Goal: Task Accomplishment & Management: Use online tool/utility

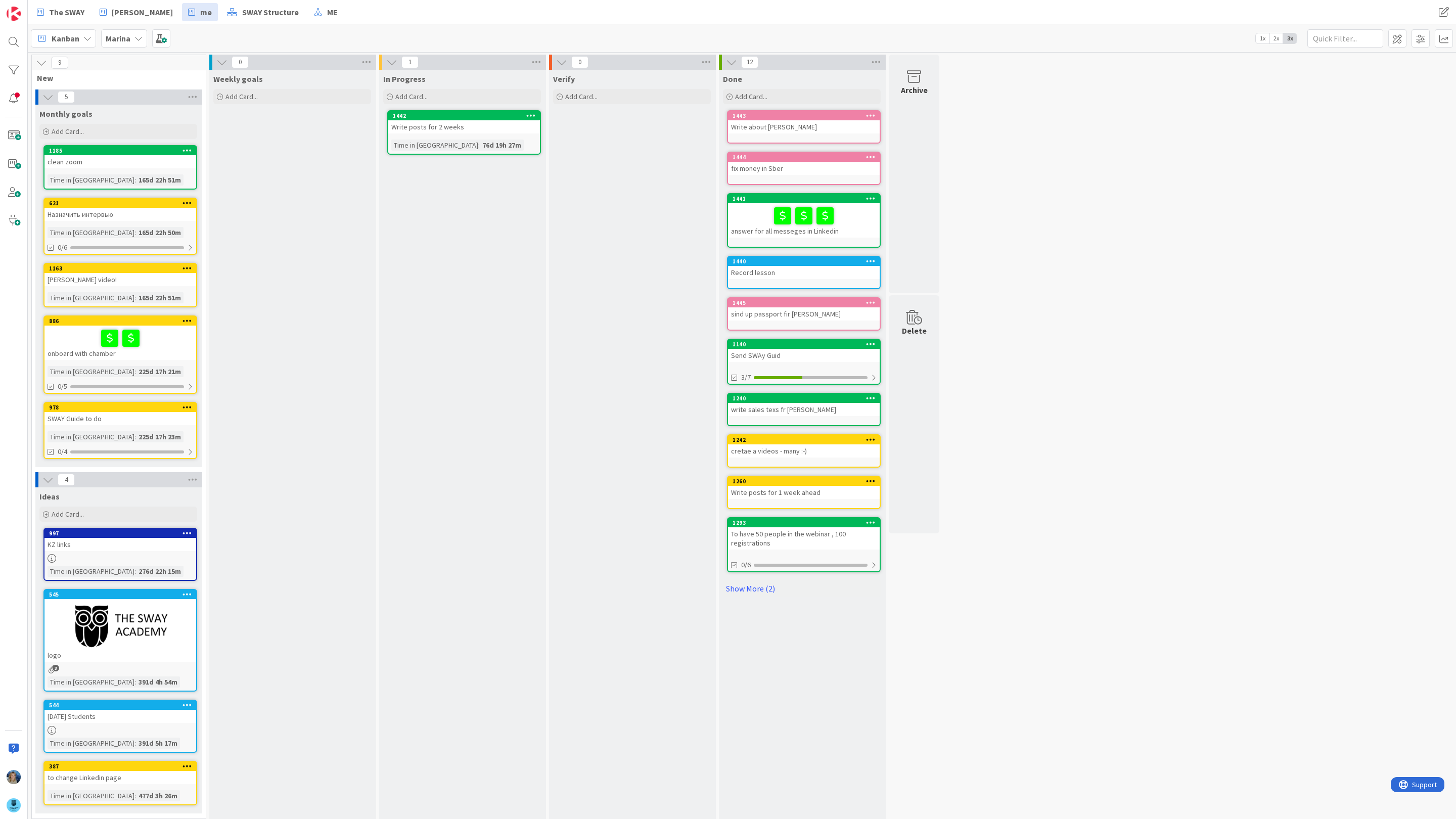
click at [142, 32] on div "Marina" at bounding box center [124, 38] width 46 height 18
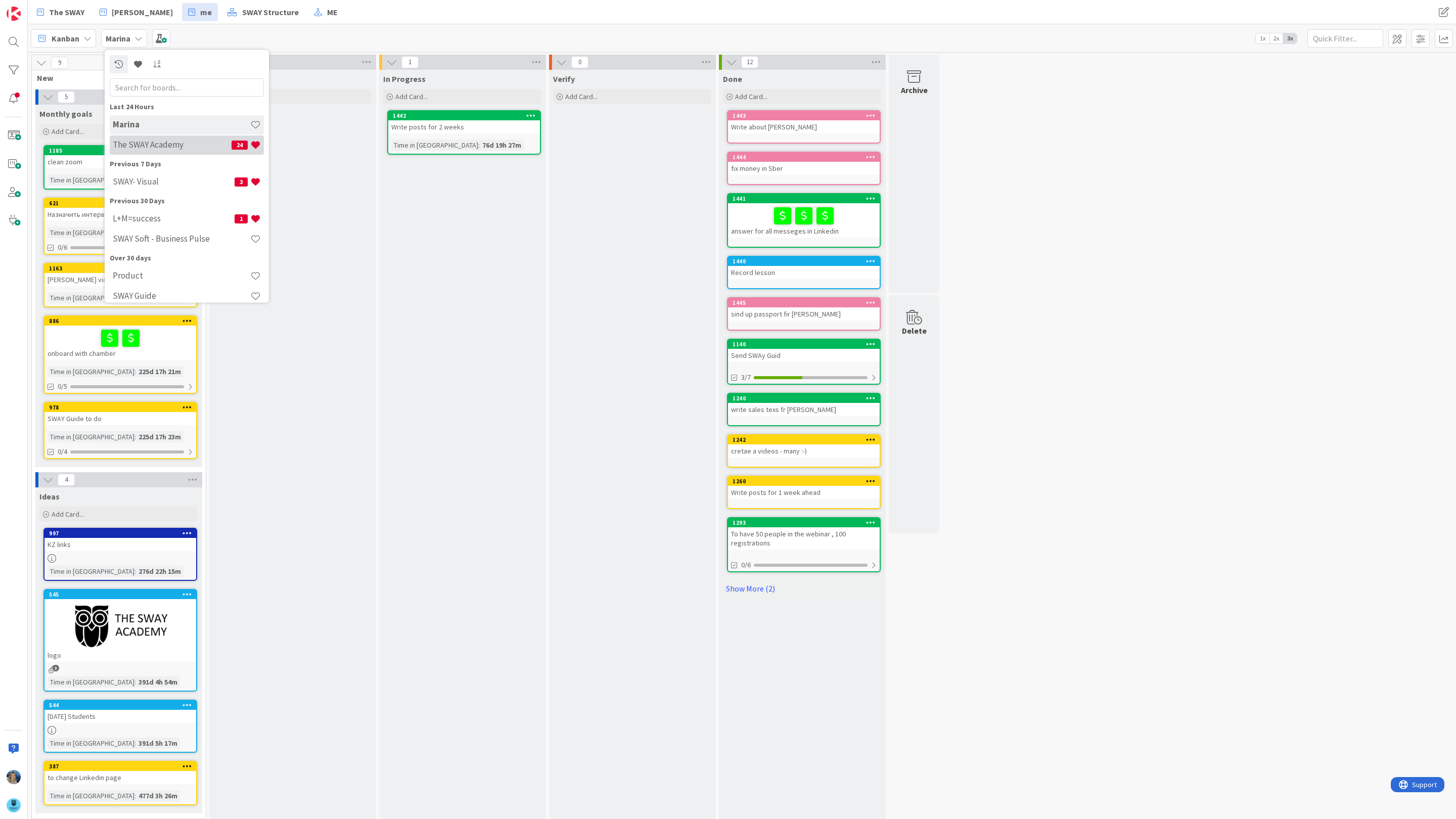
click at [153, 141] on h4 "The SWAY Academy" at bounding box center [172, 144] width 119 height 10
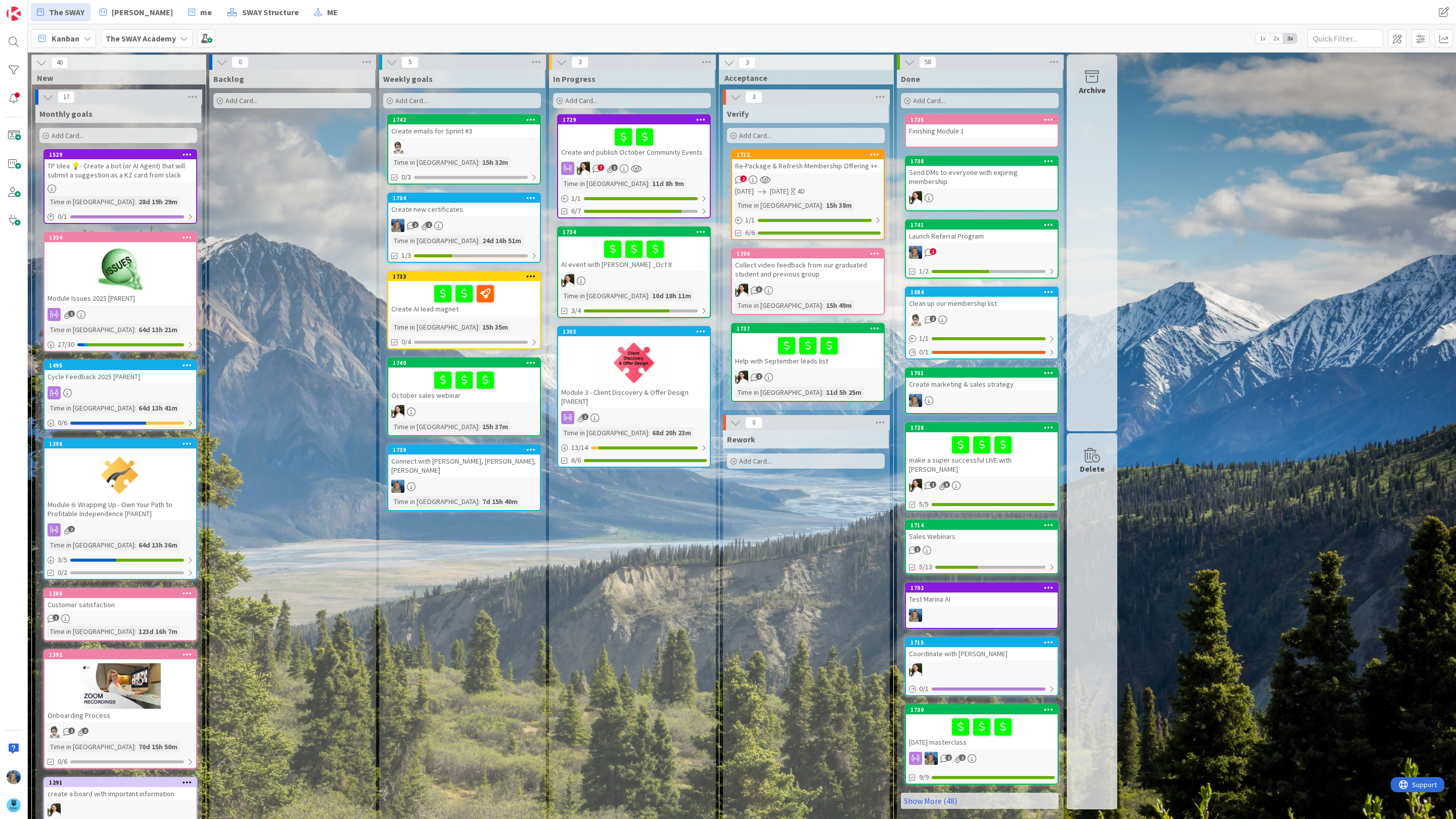
click at [516, 396] on div "October sales webinar" at bounding box center [463, 384] width 152 height 34
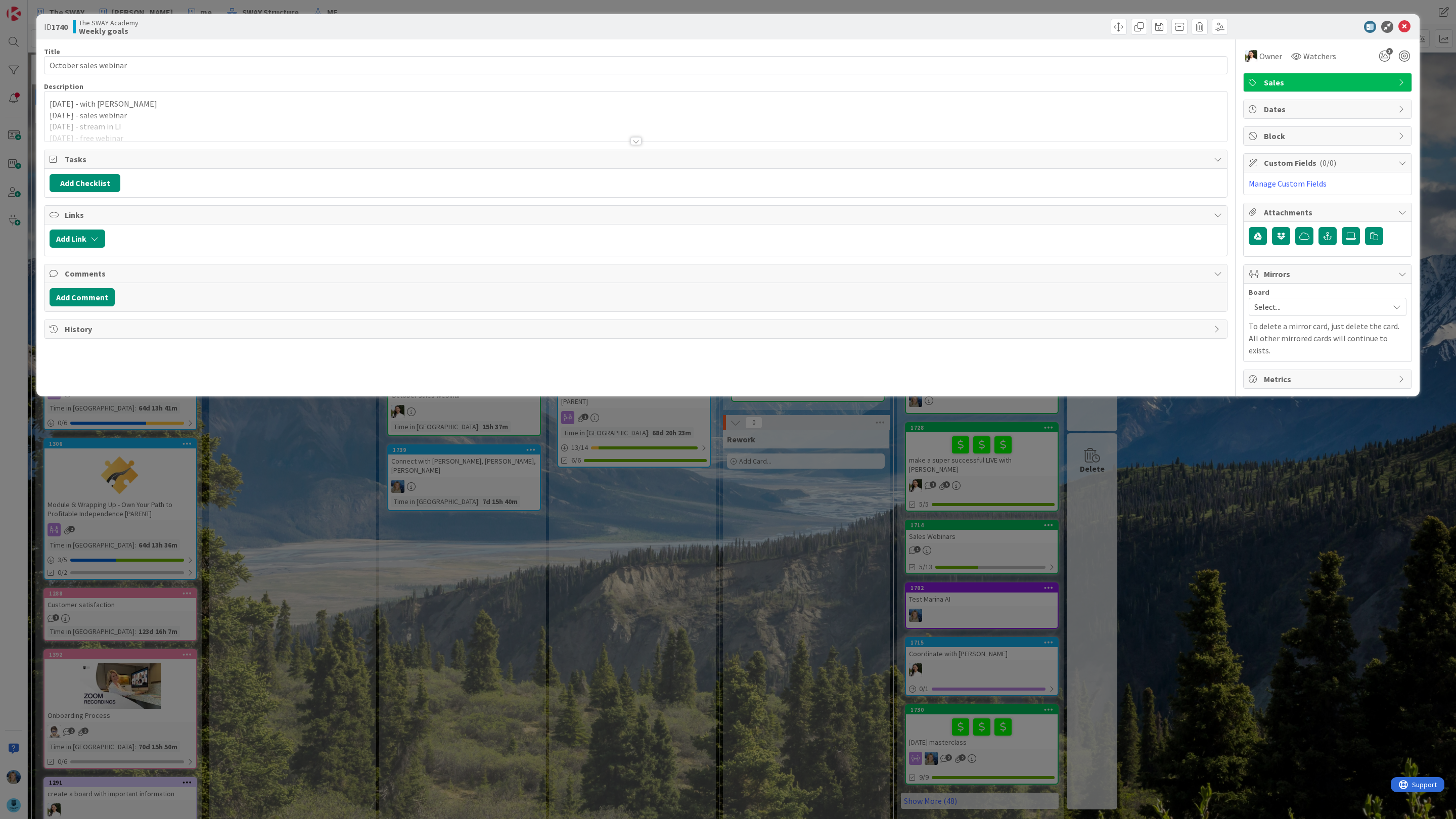
click at [386, 111] on div "[DATE] - with [PERSON_NAME] [DATE] - sales webinar [DATE] - stream in LI [DATE]…" at bounding box center [635, 119] width 1182 height 45
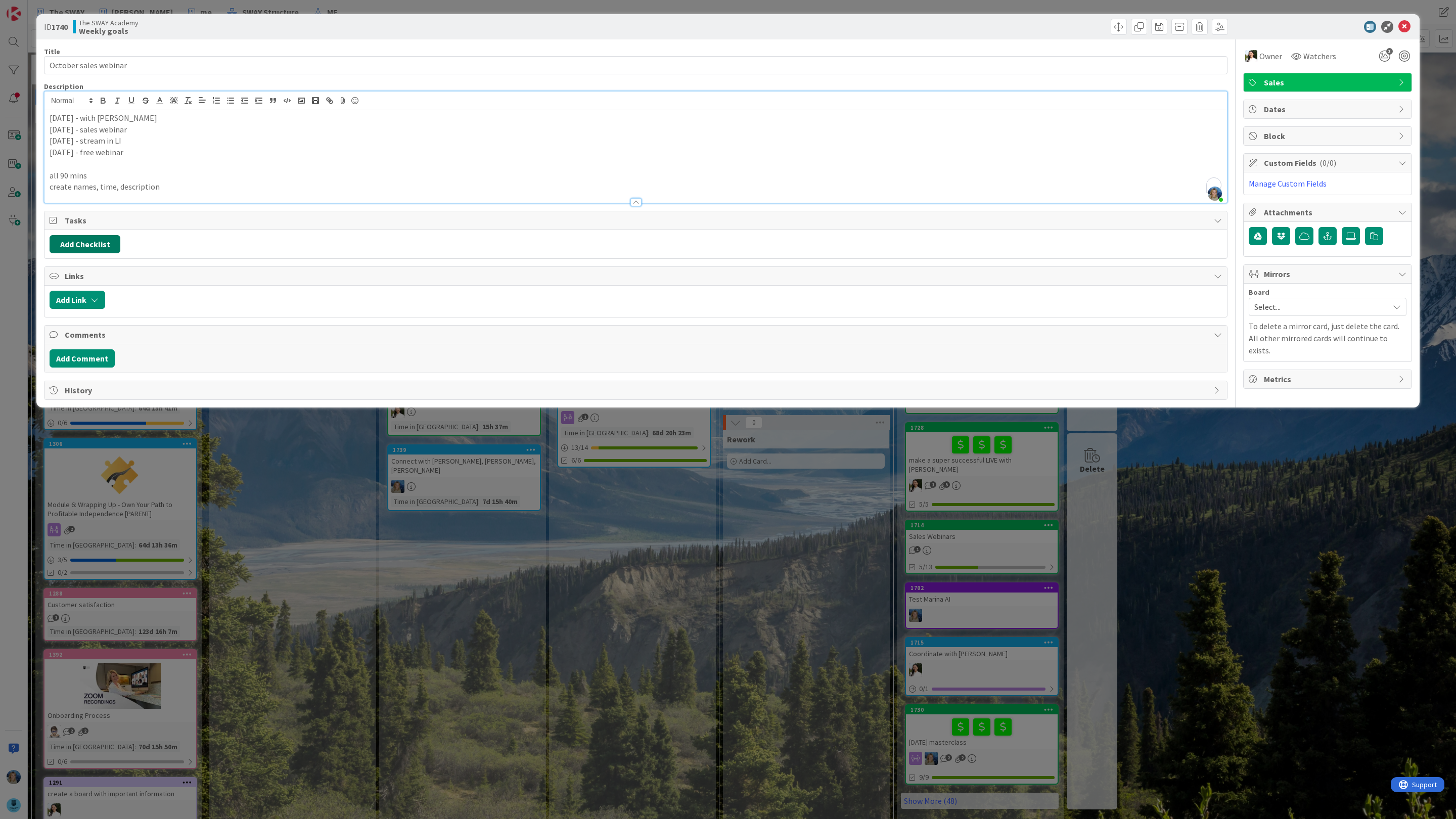
click at [98, 243] on button "Add Checklist" at bounding box center [85, 243] width 71 height 18
click at [97, 297] on input at bounding box center [133, 292] width 157 height 18
drag, startPoint x: 148, startPoint y: 126, endPoint x: 40, endPoint y: 126, distance: 108.0
click at [40, 126] on div "ID 1740 The SWAY Academy Weekly goals Title 21 / 128 October sales webinar Desc…" at bounding box center [728, 210] width 1383 height 393
copy p "[DATE] - sales webinar"
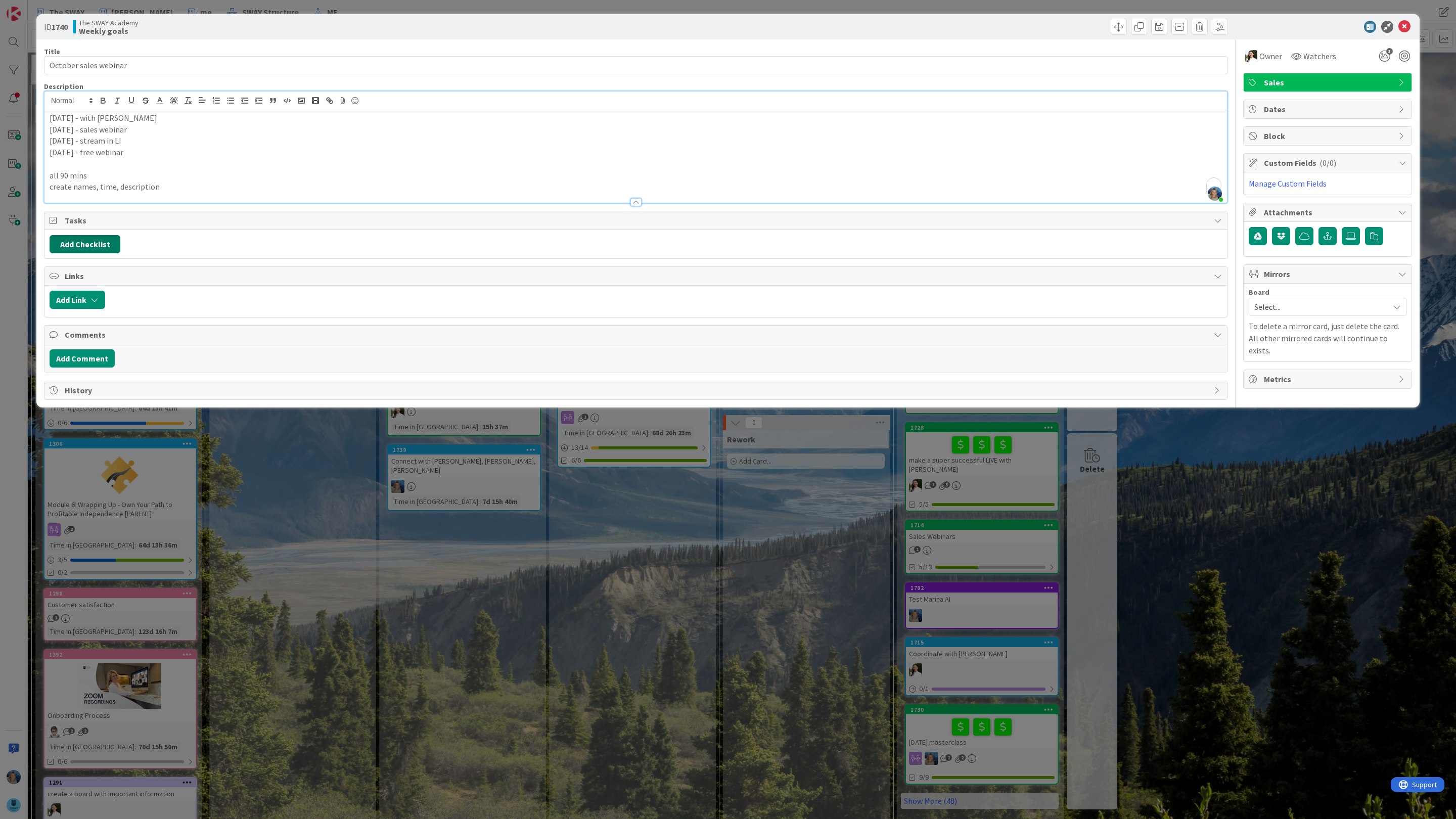
click at [92, 241] on button "Add Checklist" at bounding box center [85, 243] width 71 height 18
click at [87, 291] on input at bounding box center [133, 292] width 157 height 18
type input "[DATE] - sales webinar"
click at [67, 330] on div "Checklist Name (needed before adding tasks) 26 / 64 [DATE] - sales webinar Add …" at bounding box center [133, 308] width 157 height 67
click at [74, 315] on button "Add" at bounding box center [68, 316] width 26 height 18
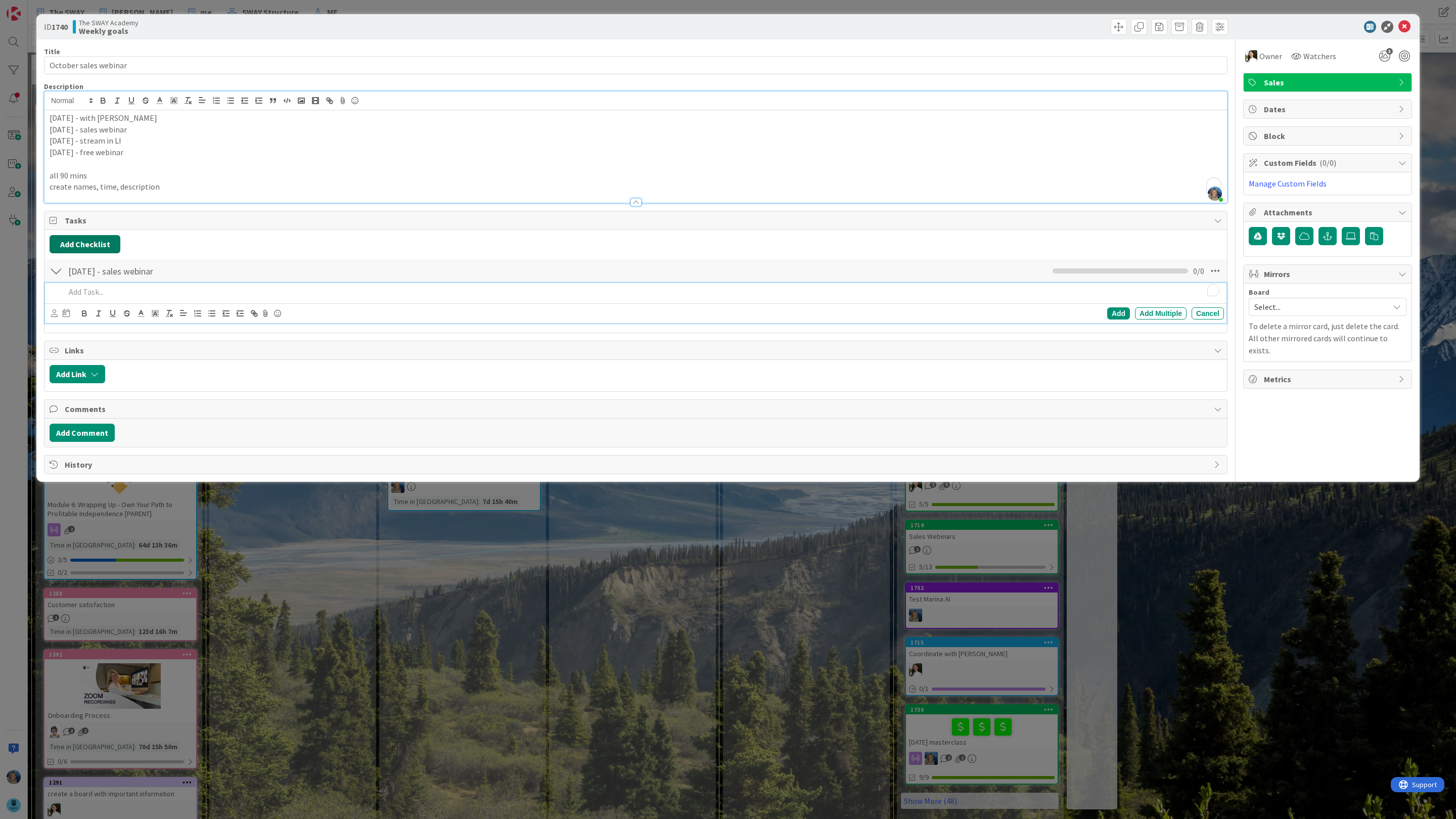
click at [92, 242] on button "Add Checklist" at bounding box center [85, 243] width 71 height 18
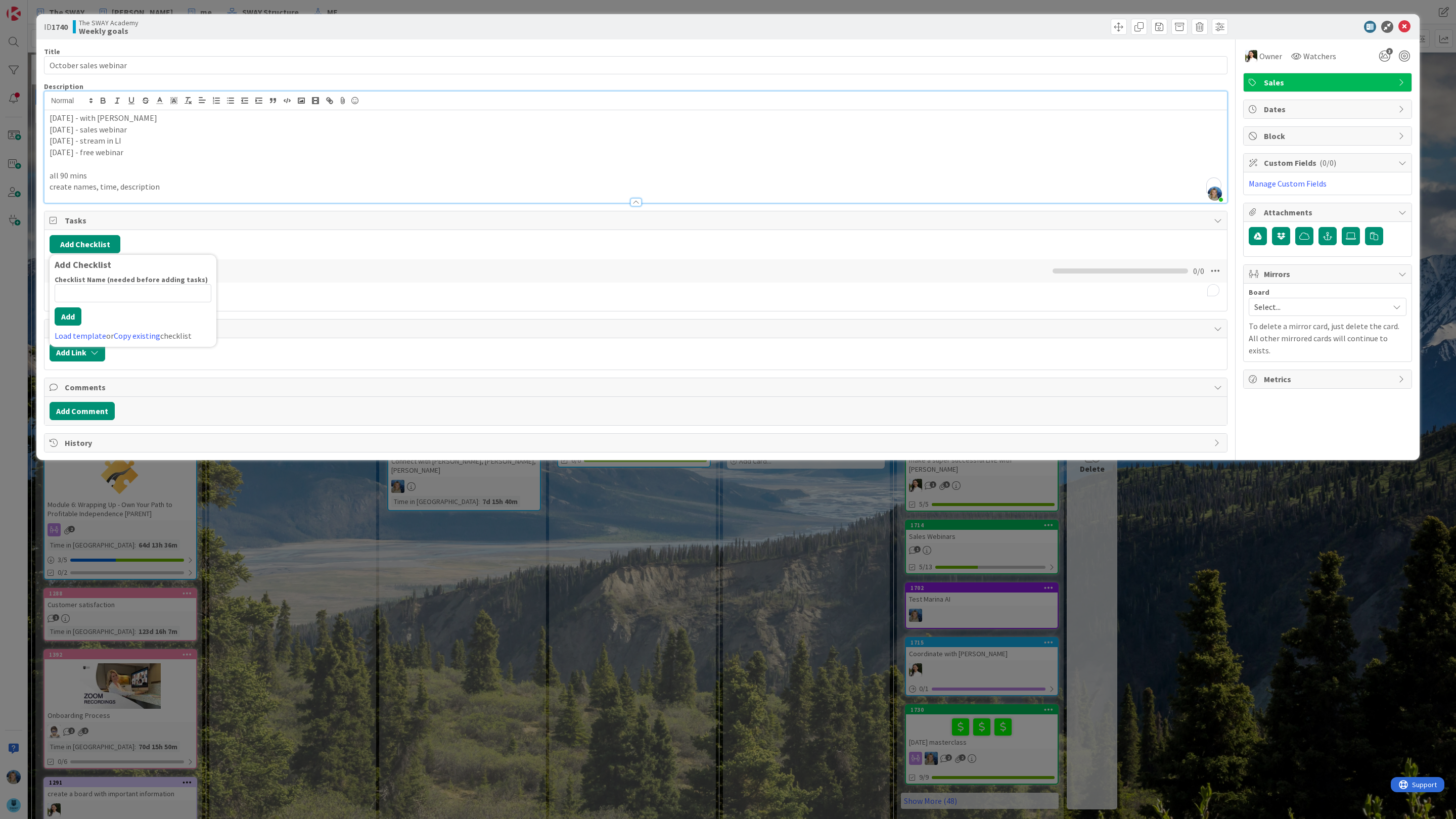
drag, startPoint x: 147, startPoint y: 142, endPoint x: 45, endPoint y: 141, distance: 102.0
click at [45, 141] on div "[DATE] - with [PERSON_NAME] [DATE] - sales webinar [DATE] - stream in LI [DATE]…" at bounding box center [635, 157] width 1182 height 92
copy p "[DATE] - stream in LI"
click at [92, 250] on button "Add Checklist" at bounding box center [85, 243] width 71 height 18
click at [83, 297] on input at bounding box center [133, 292] width 157 height 18
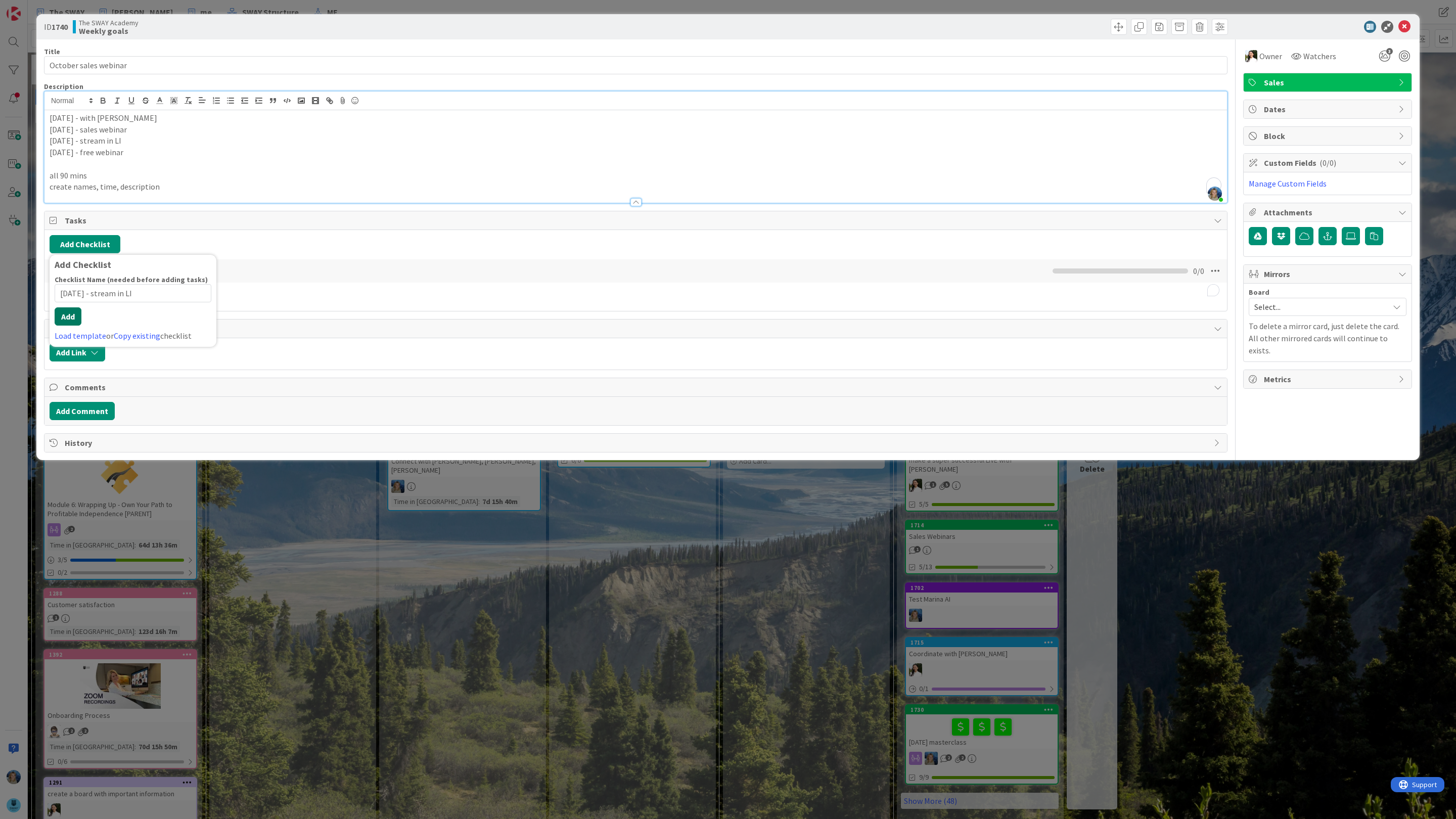
type input "[DATE] - stream in LI"
click at [71, 324] on button "Add" at bounding box center [68, 316] width 26 height 18
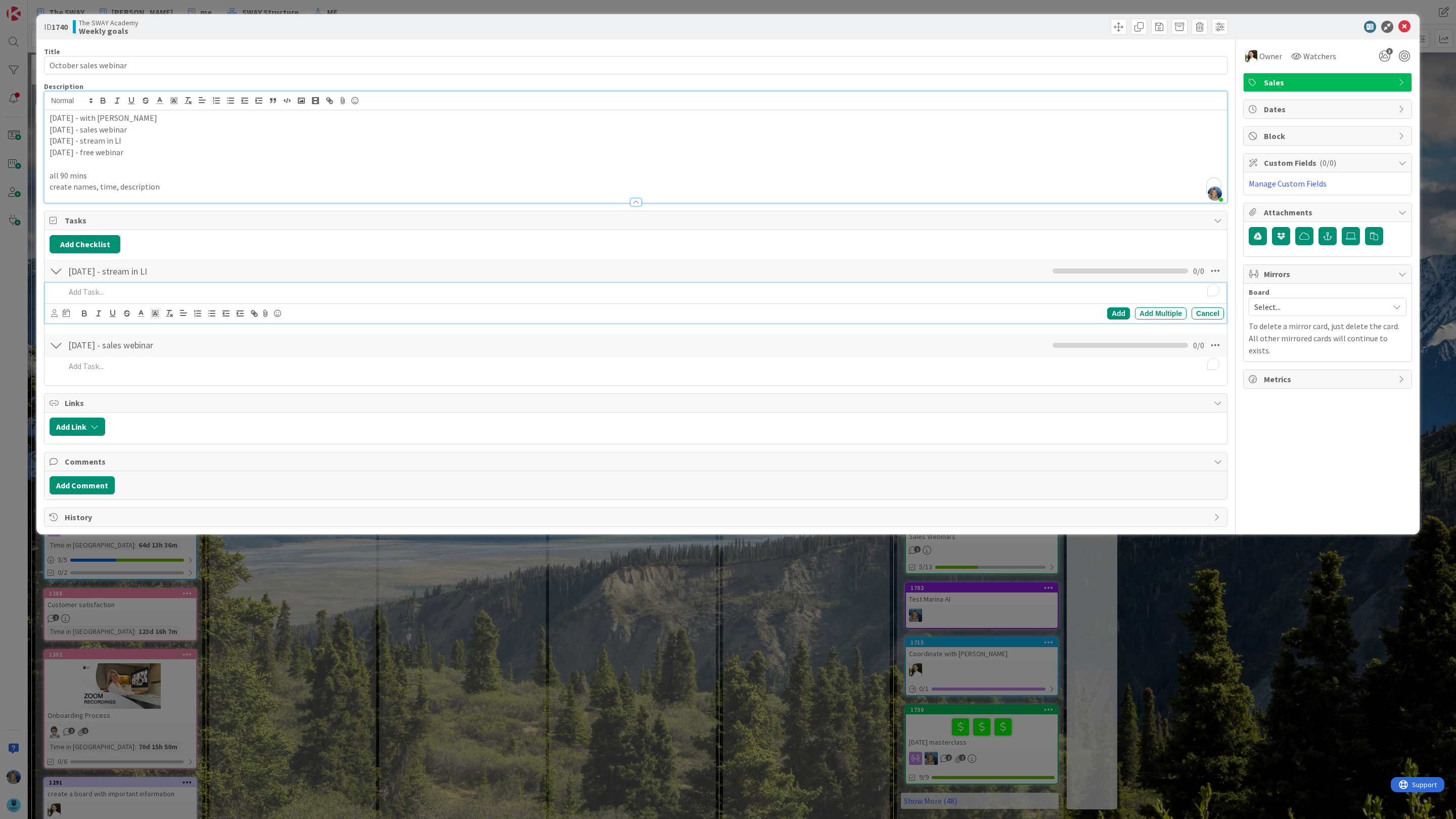
drag, startPoint x: 138, startPoint y: 155, endPoint x: 48, endPoint y: 152, distance: 90.0
click at [48, 152] on div "[DATE] - with [PERSON_NAME] [DATE] - sales webinar [DATE] - stream in LI [DATE]…" at bounding box center [635, 157] width 1182 height 92
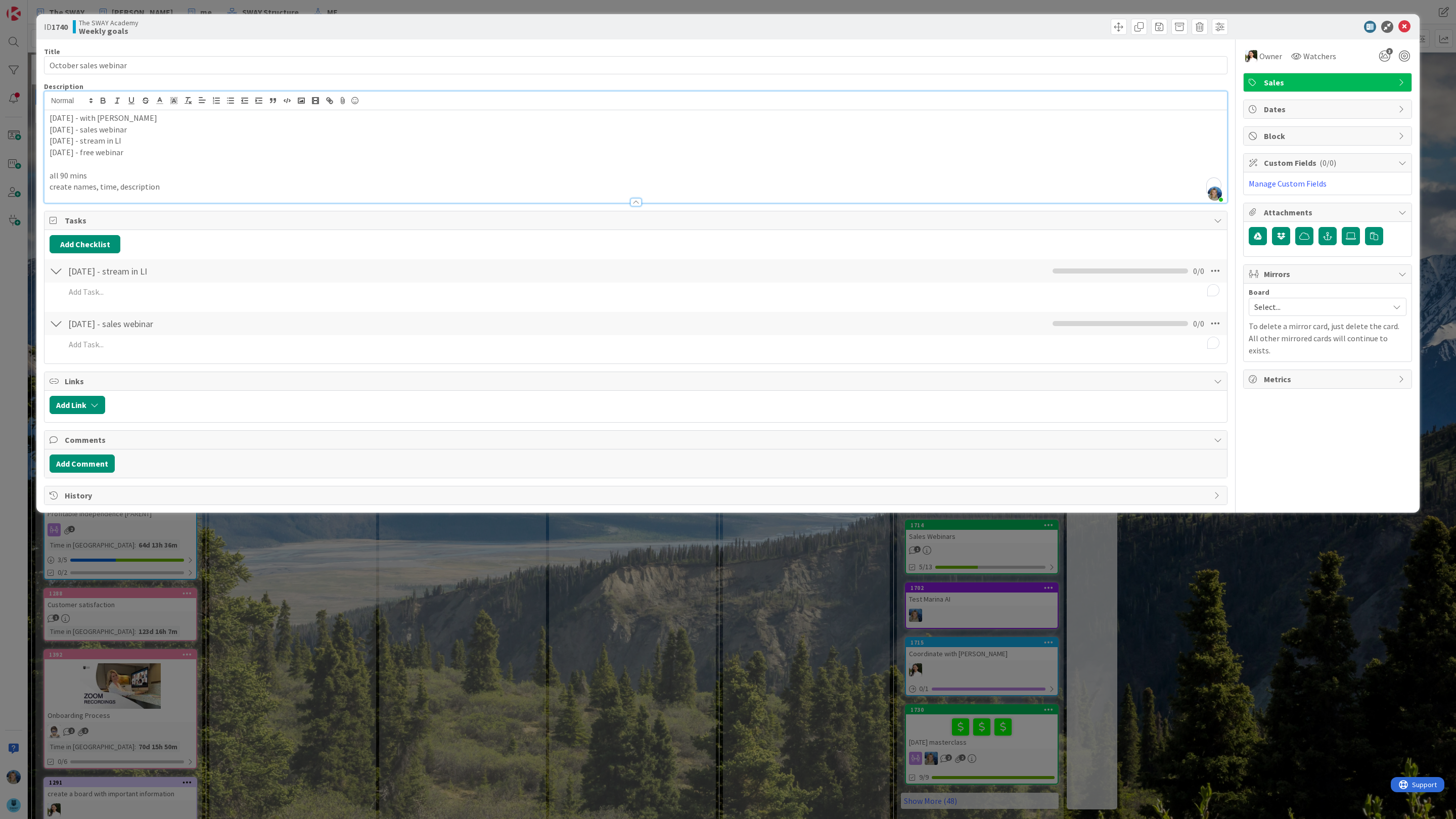
copy p "[DATE] - free webinar"
click at [93, 242] on button "Add Checklist" at bounding box center [85, 243] width 71 height 18
click at [85, 299] on input at bounding box center [133, 292] width 157 height 18
type input "[DATE] - free webinar"
click at [70, 326] on button "Add" at bounding box center [68, 316] width 26 height 18
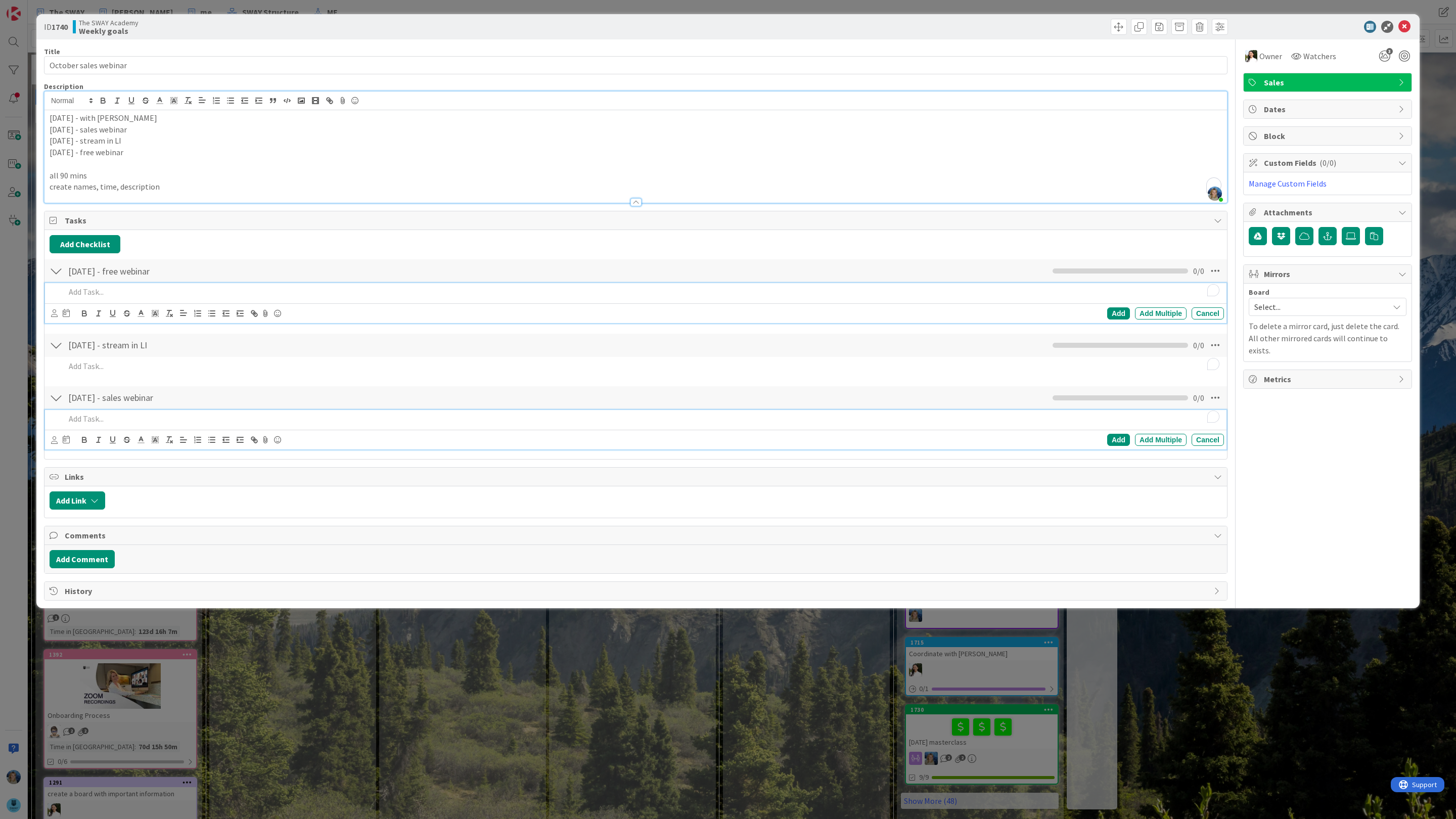
click at [90, 419] on p "To enrich screen reader interactions, please activate Accessibility in Grammarl…" at bounding box center [643, 419] width 1155 height 11
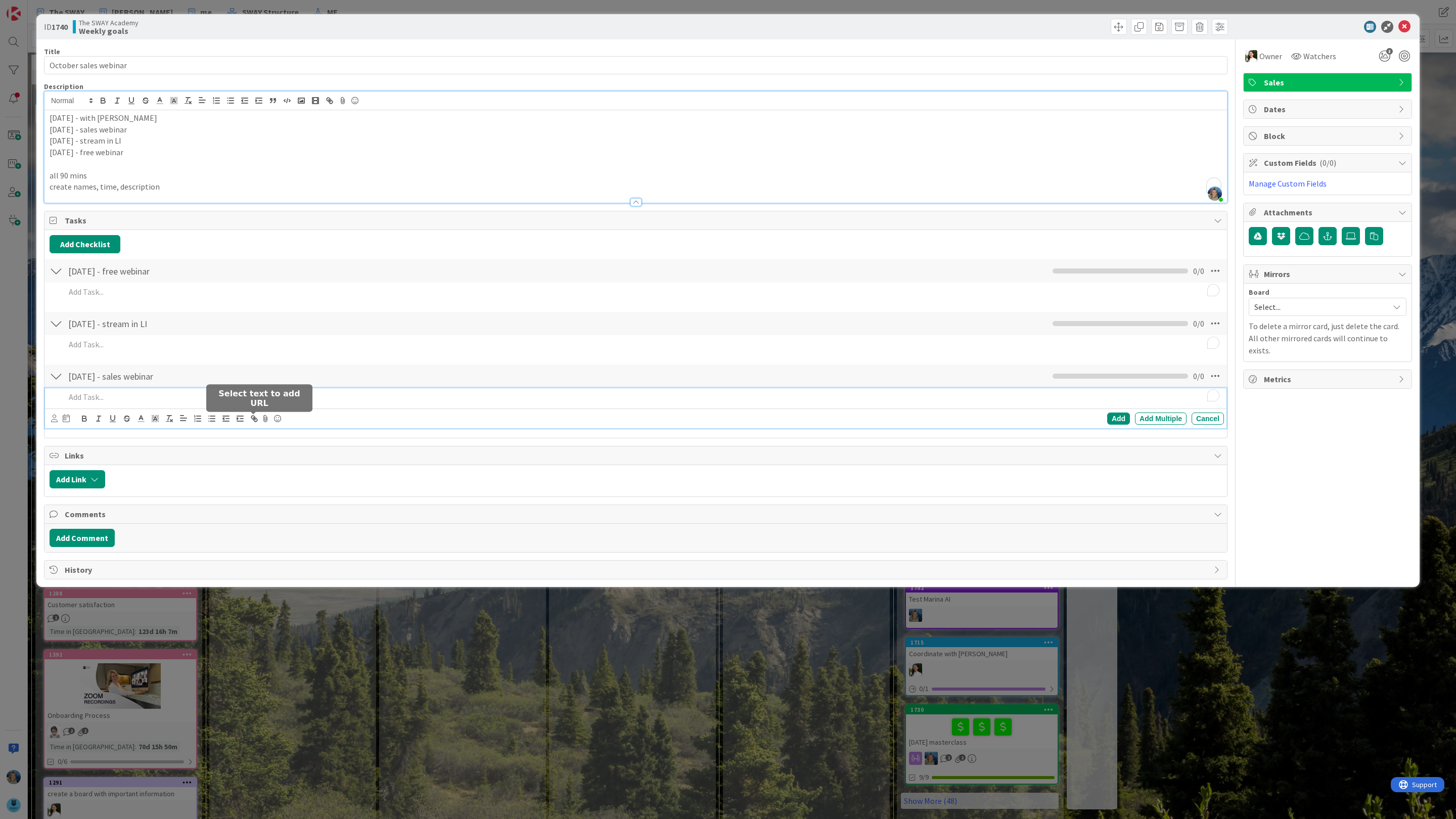
click at [300, 488] on div at bounding box center [666, 478] width 1112 height 18
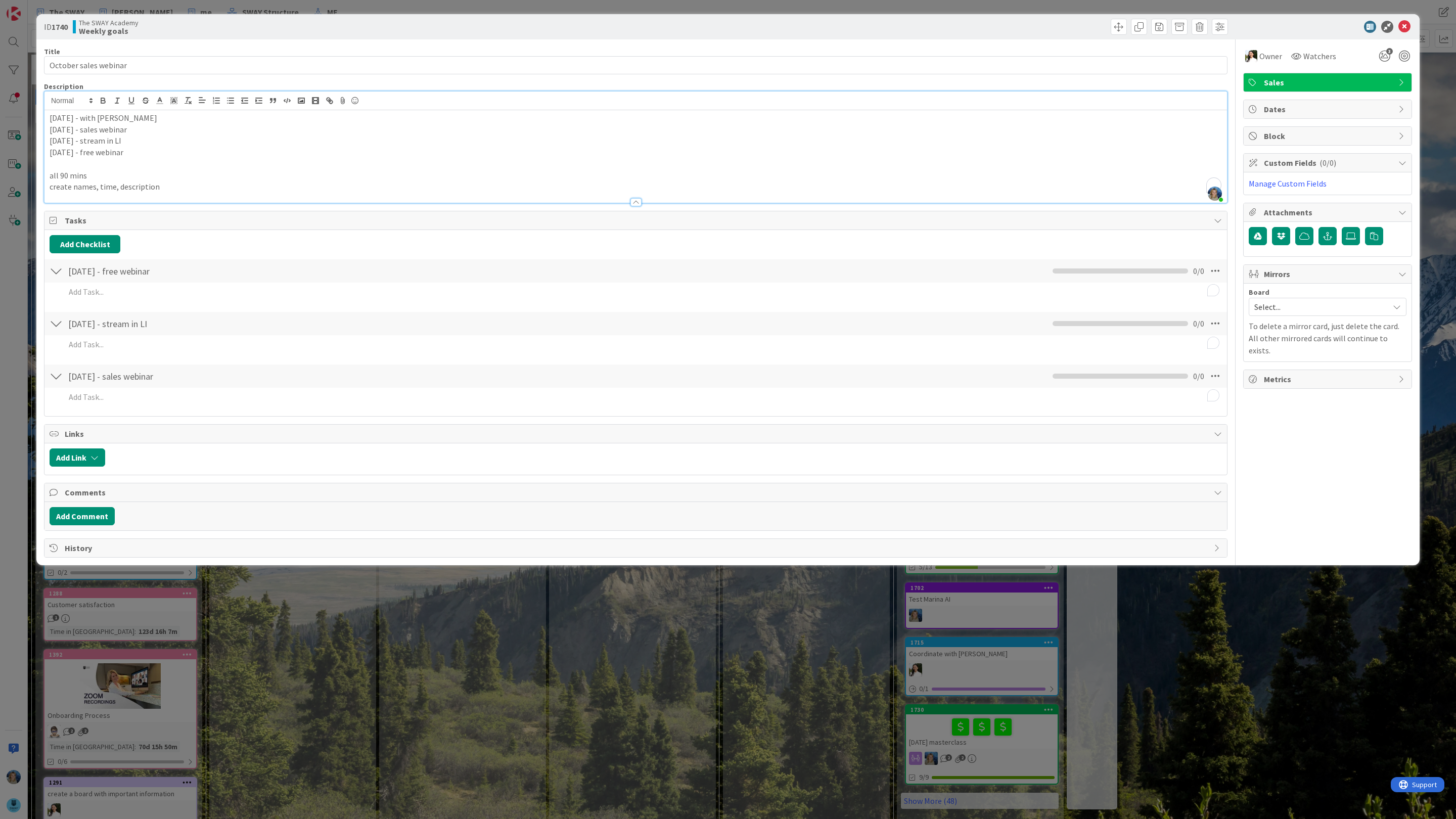
click at [719, 25] on icon at bounding box center [1404, 26] width 12 height 12
